Goal: Task Accomplishment & Management: Manage account settings

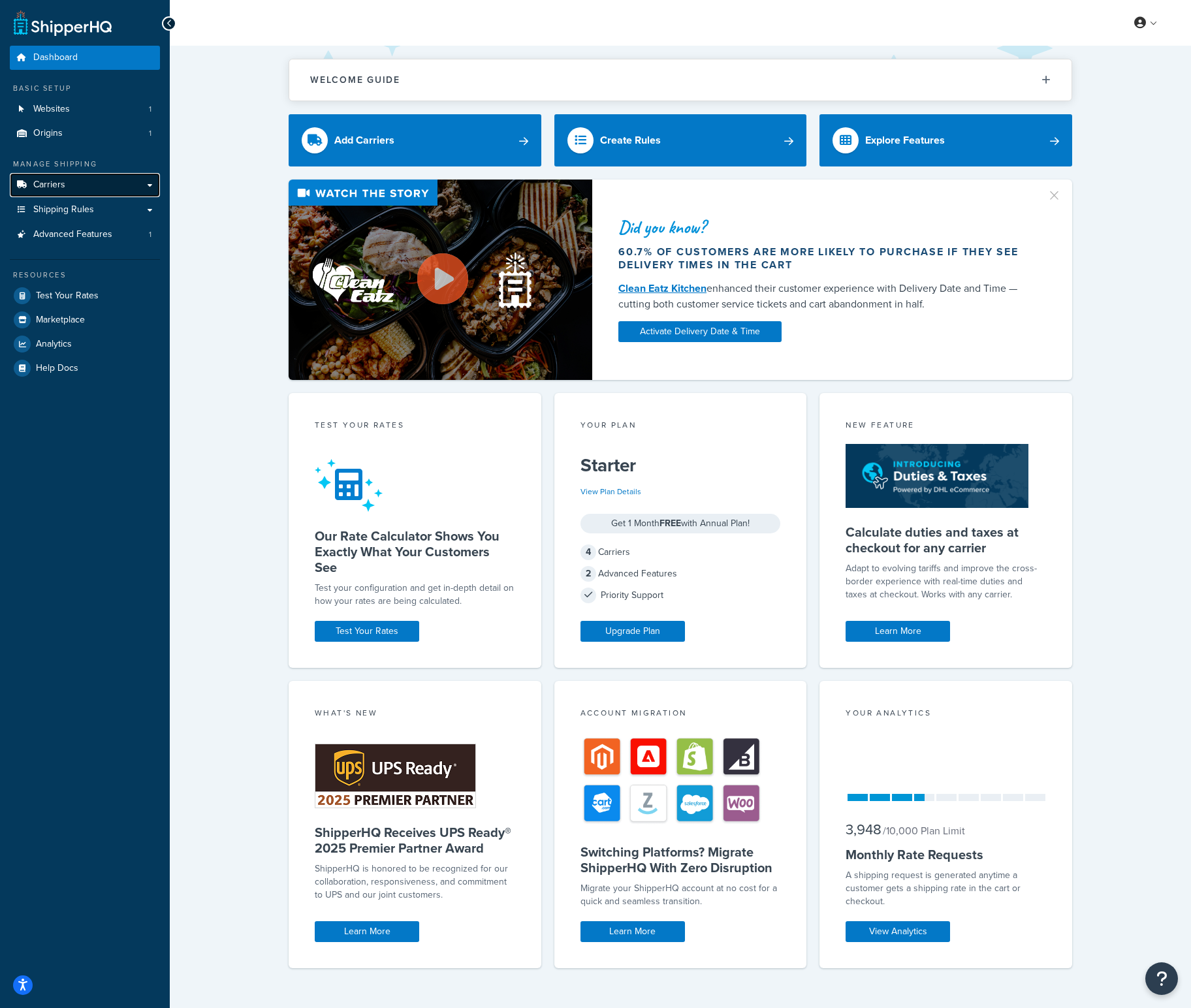
click at [80, 184] on link "Carriers" at bounding box center [84, 185] width 151 height 24
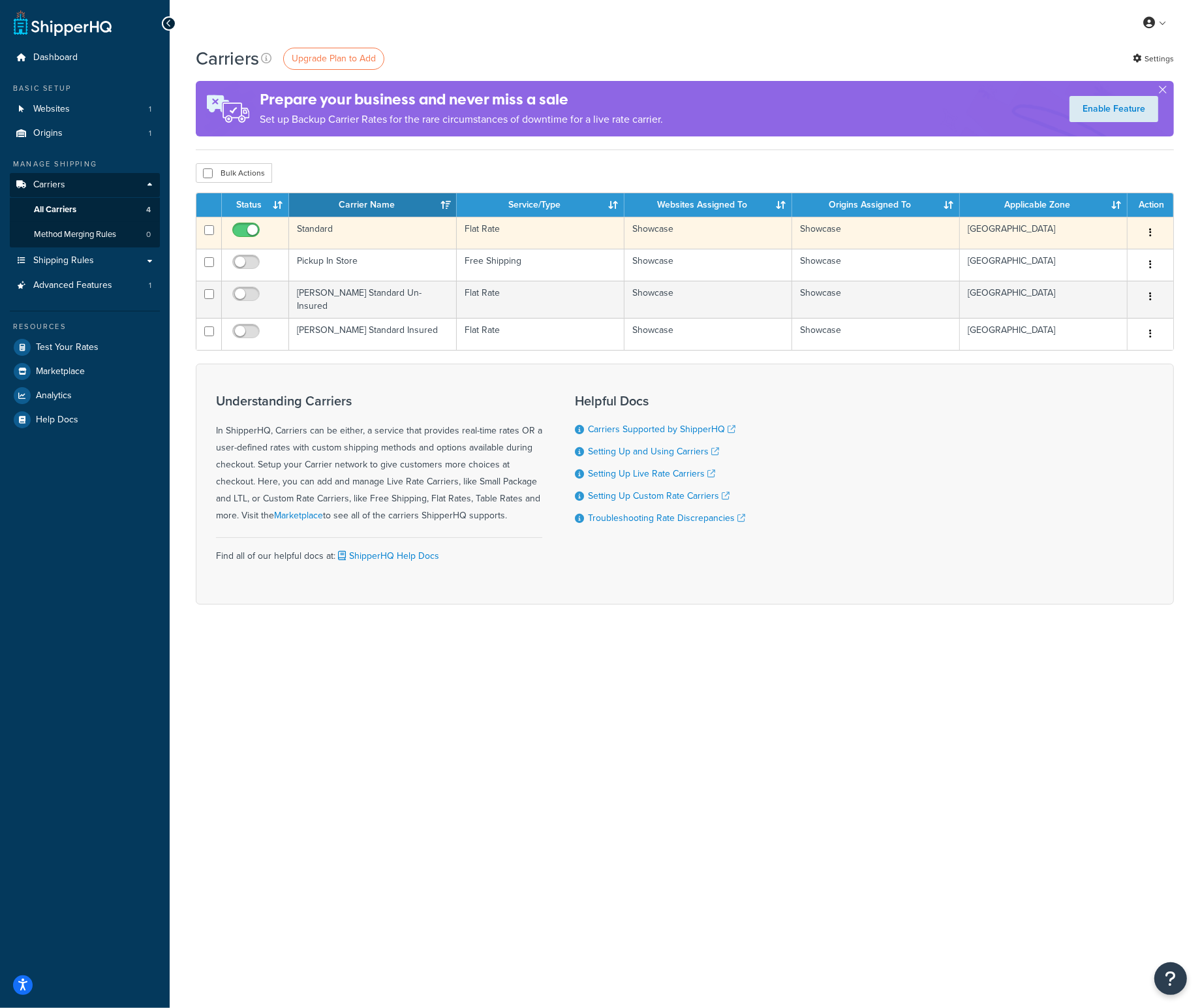
click at [639, 233] on td "Showcase" at bounding box center [708, 232] width 168 height 32
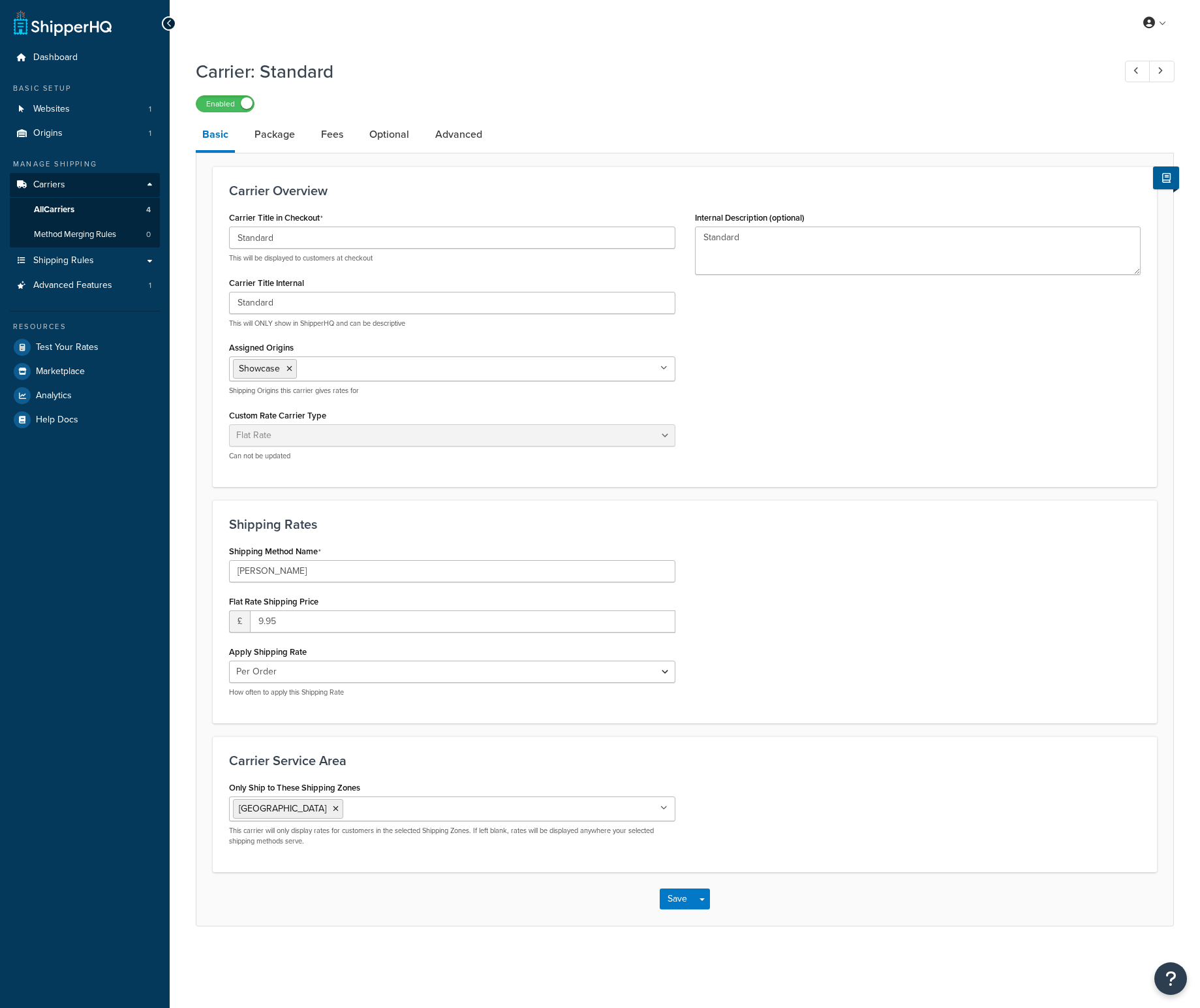
select select "flat"
drag, startPoint x: 671, startPoint y: 87, endPoint x: 659, endPoint y: 88, distance: 12.0
click at [671, 87] on div "Carrier: Standard Enabled" at bounding box center [685, 82] width 979 height 60
